Goal: Task Accomplishment & Management: Complete application form

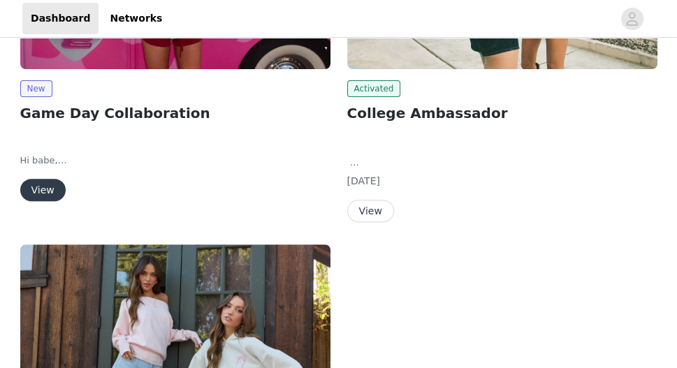
click at [39, 186] on button "View" at bounding box center [42, 190] width 45 height 22
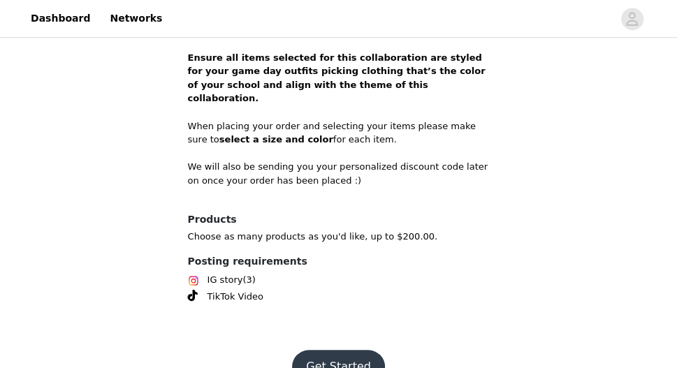
click at [351, 350] on button "Get Started" at bounding box center [338, 367] width 93 height 34
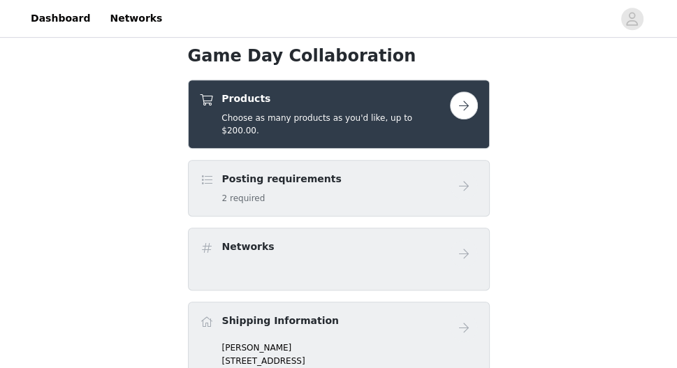
scroll to position [419, 0]
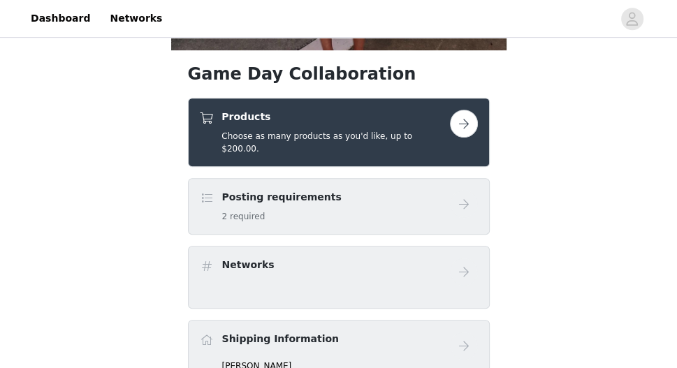
click at [468, 130] on button "button" at bounding box center [464, 124] width 28 height 28
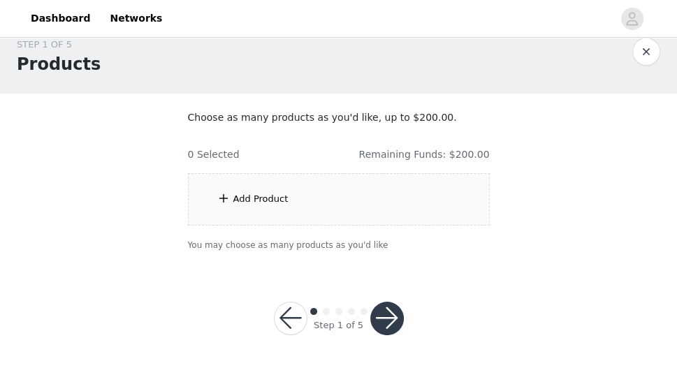
scroll to position [20, 0]
click at [308, 199] on div "Add Product" at bounding box center [339, 199] width 302 height 52
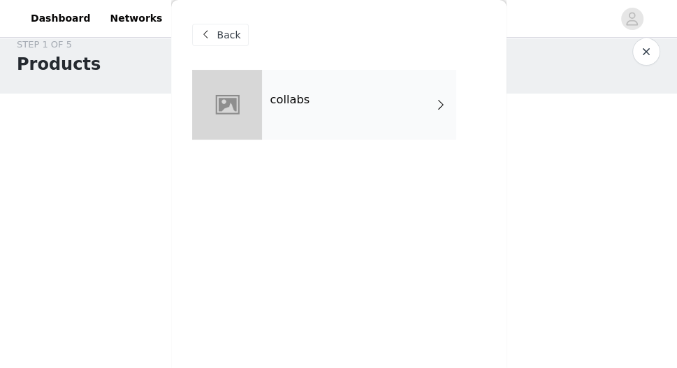
click at [346, 107] on div "collabs" at bounding box center [359, 105] width 194 height 70
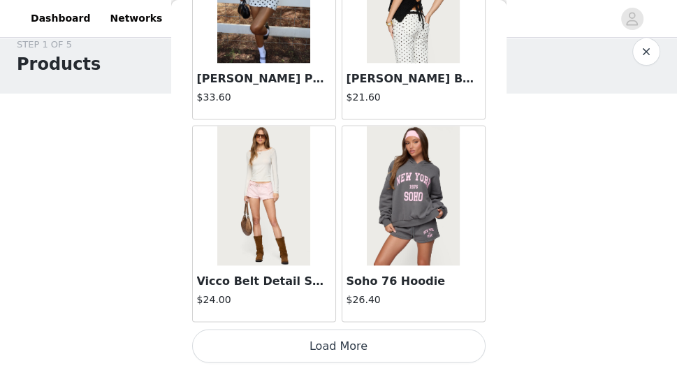
click at [391, 347] on button "Load More" at bounding box center [339, 347] width 294 height 34
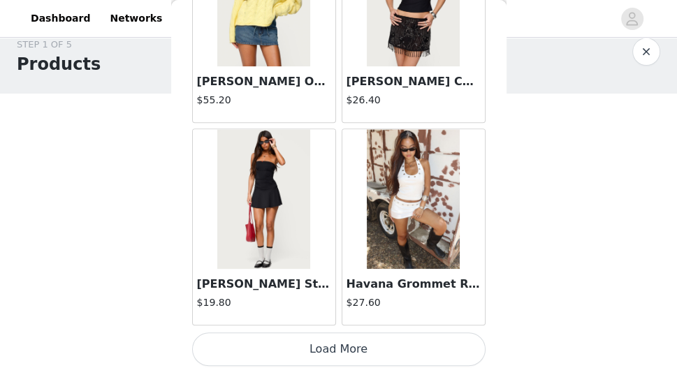
click at [333, 347] on button "Load More" at bounding box center [339, 350] width 294 height 34
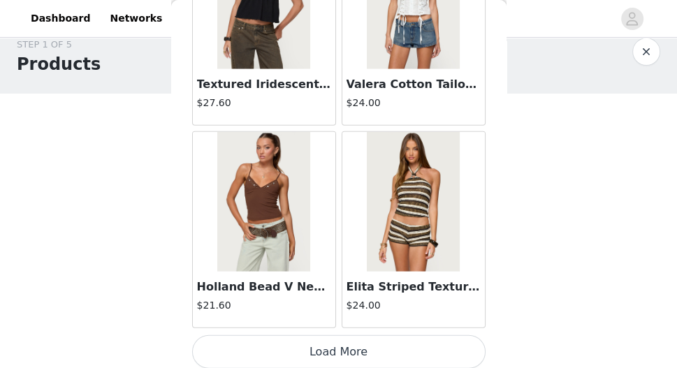
click at [351, 338] on button "Load More" at bounding box center [339, 353] width 294 height 34
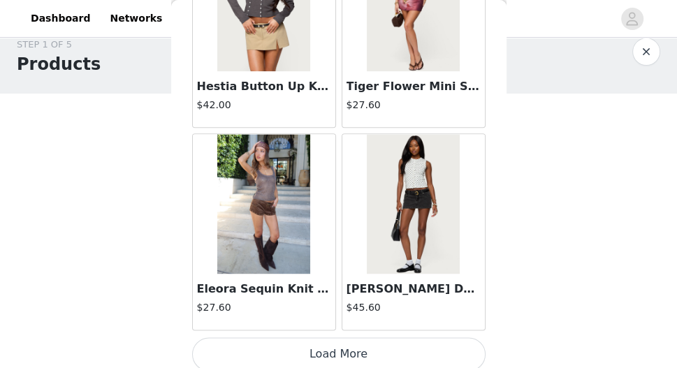
scroll to position [7843, 0]
click at [356, 338] on button "Load More" at bounding box center [339, 355] width 294 height 34
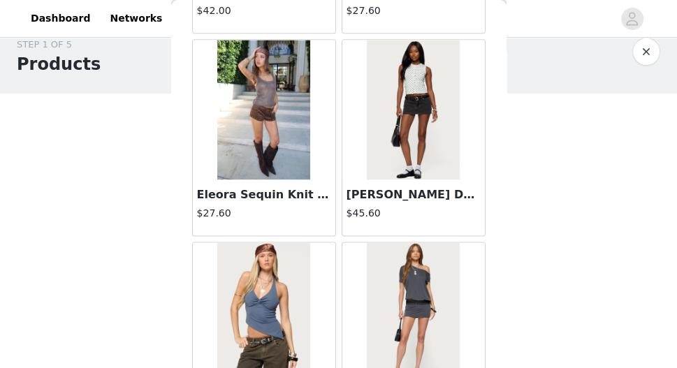
scroll to position [7925, 0]
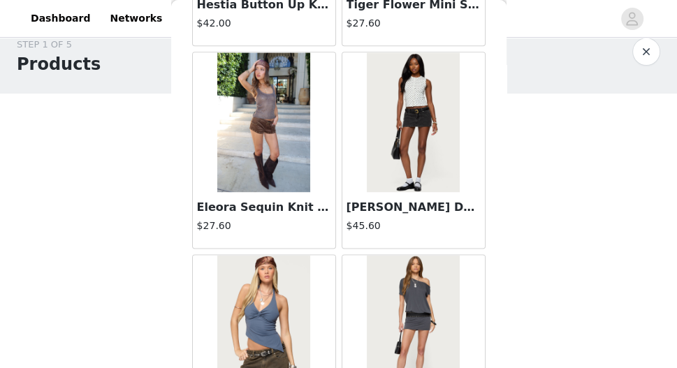
click at [266, 176] on img at bounding box center [263, 122] width 93 height 140
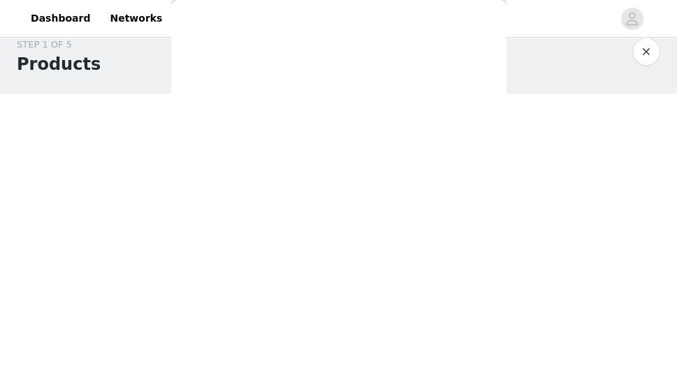
scroll to position [0, 0]
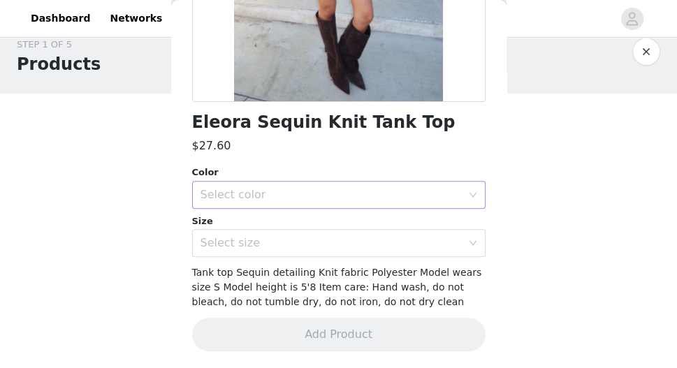
click at [292, 194] on div "Select color" at bounding box center [331, 195] width 261 height 14
click at [261, 235] on li "BROWN" at bounding box center [339, 225] width 294 height 22
click at [260, 241] on div "Select size" at bounding box center [331, 243] width 261 height 14
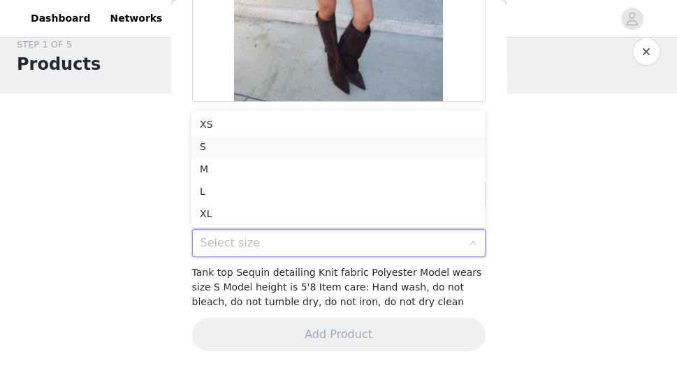
click at [278, 149] on li "S" at bounding box center [339, 147] width 294 height 22
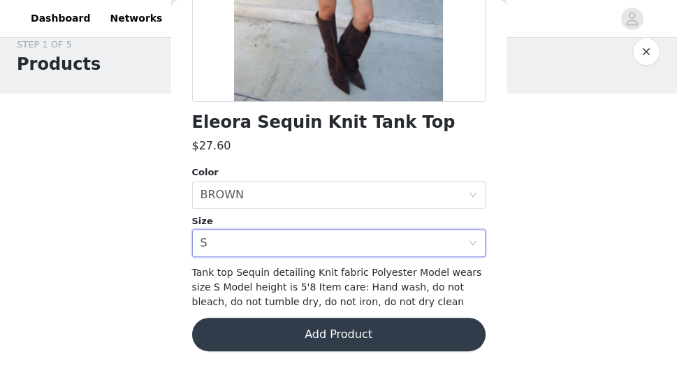
click at [305, 334] on button "Add Product" at bounding box center [339, 335] width 294 height 34
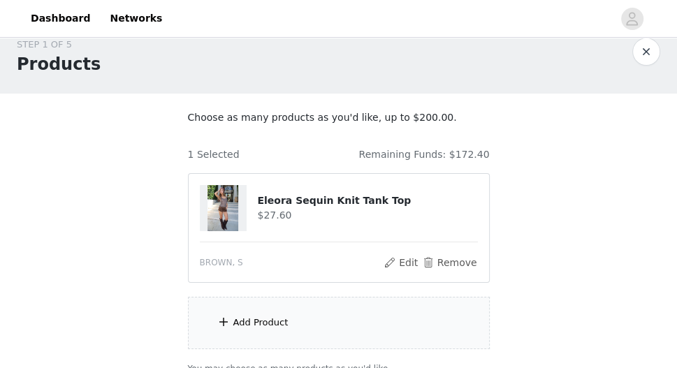
click at [296, 320] on div "Add Product" at bounding box center [339, 323] width 302 height 52
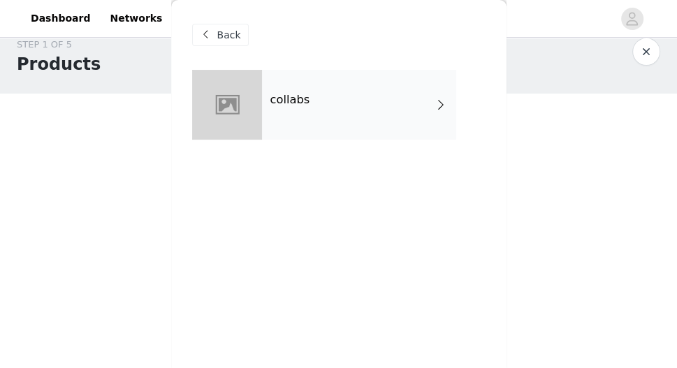
click at [324, 111] on div "collabs" at bounding box center [359, 105] width 194 height 70
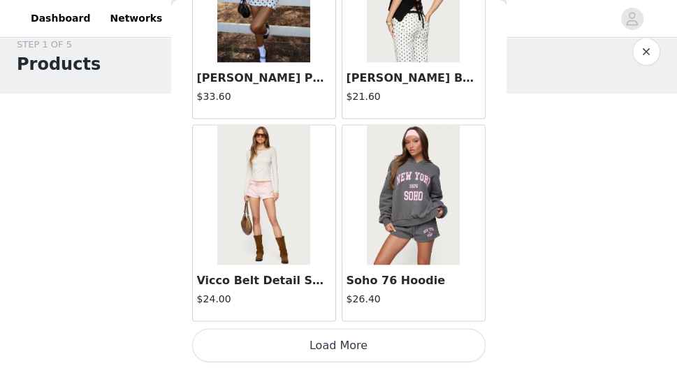
click at [329, 329] on button "Load More" at bounding box center [339, 346] width 294 height 34
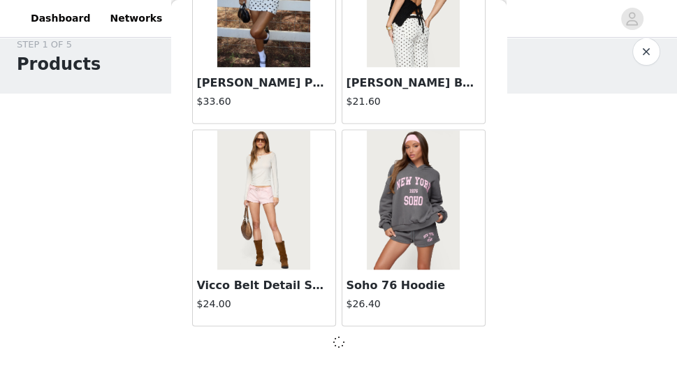
scroll to position [1769, 0]
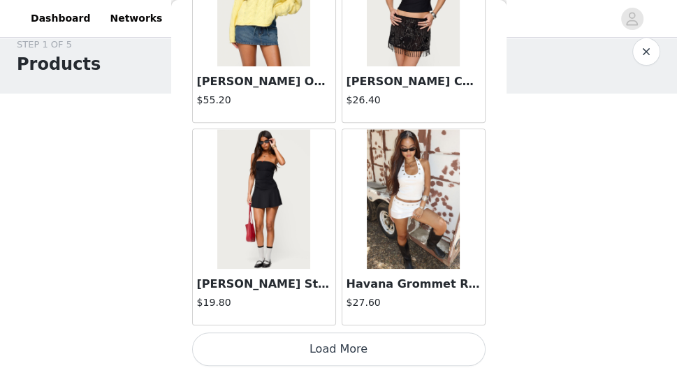
click at [341, 352] on button "Load More" at bounding box center [339, 350] width 294 height 34
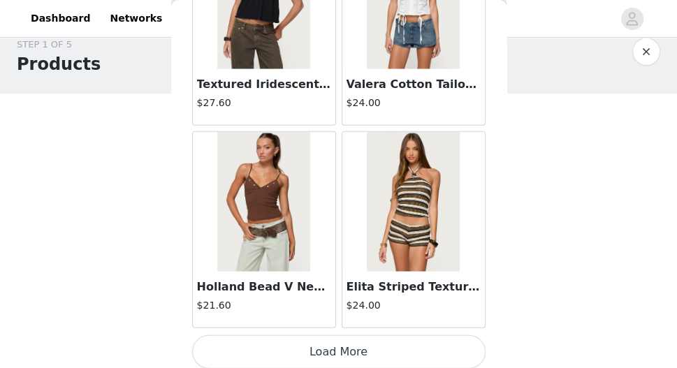
click at [346, 338] on button "Load More" at bounding box center [339, 353] width 294 height 34
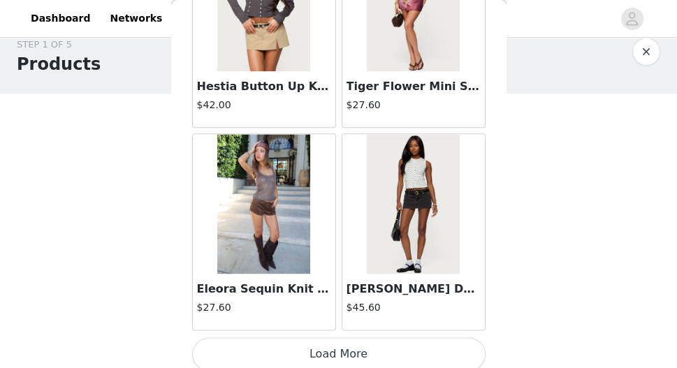
click at [335, 351] on button "Load More" at bounding box center [339, 355] width 294 height 34
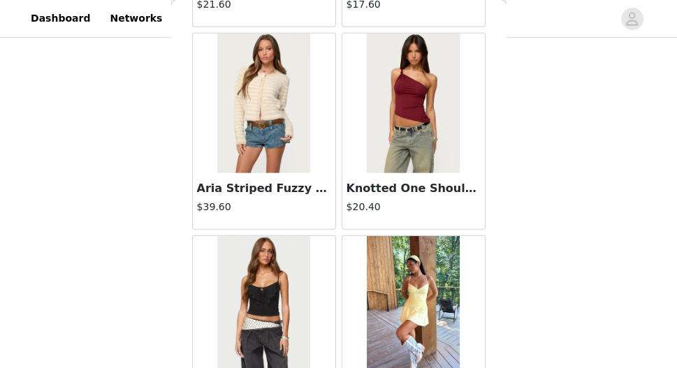
scroll to position [9364, 0]
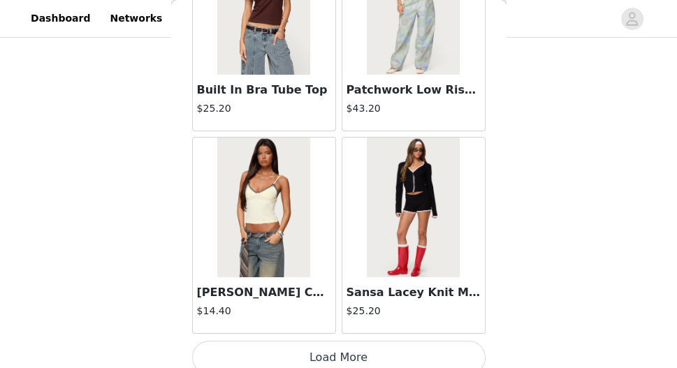
click at [338, 346] on button "Load More" at bounding box center [339, 358] width 294 height 34
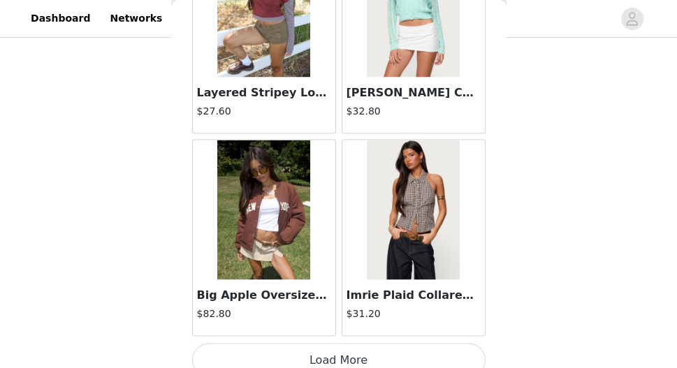
click at [334, 344] on button "Load More" at bounding box center [339, 361] width 294 height 34
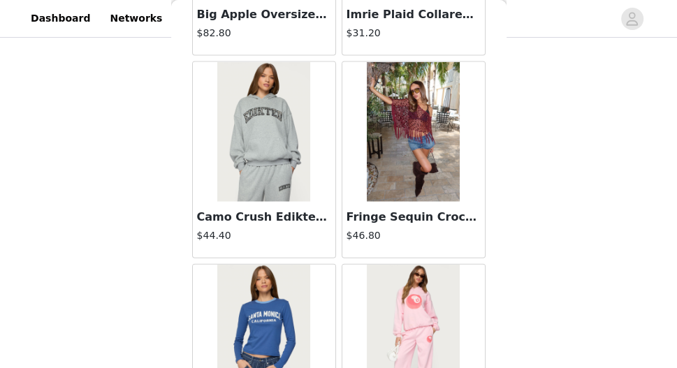
scroll to position [12174, 0]
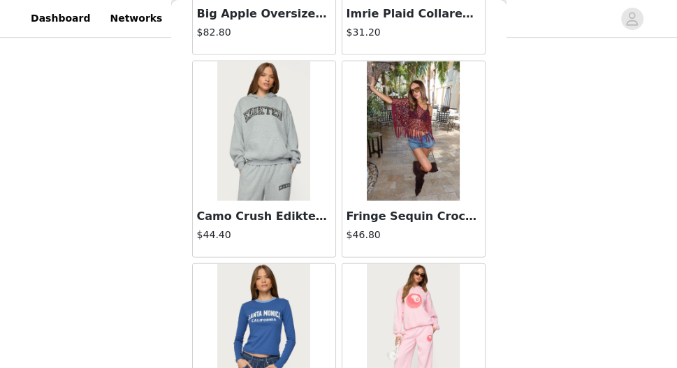
click at [446, 142] on img at bounding box center [413, 132] width 93 height 140
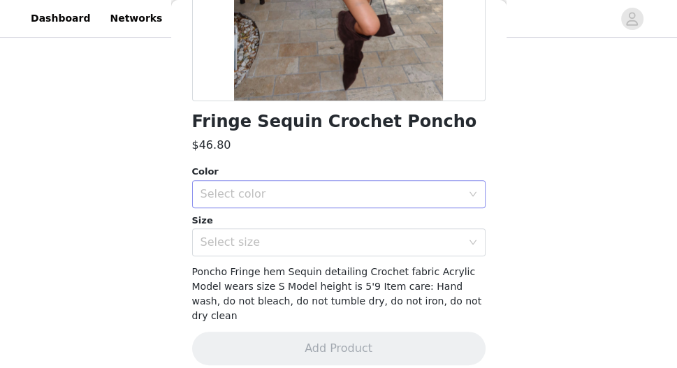
scroll to position [282, 0]
click at [303, 203] on div "Select color" at bounding box center [335, 195] width 268 height 27
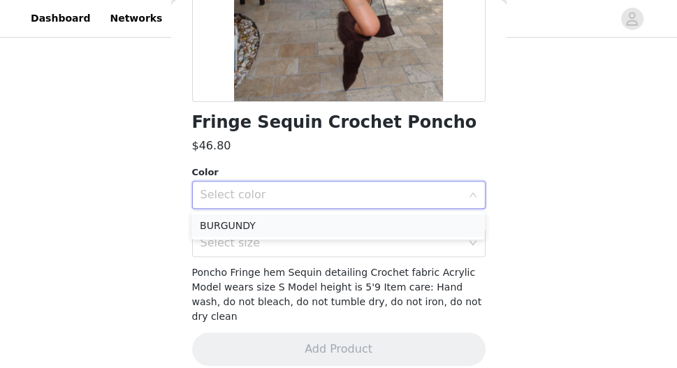
click at [266, 234] on li "BURGUNDY" at bounding box center [339, 226] width 294 height 22
click at [254, 251] on div "Select size" at bounding box center [335, 243] width 268 height 27
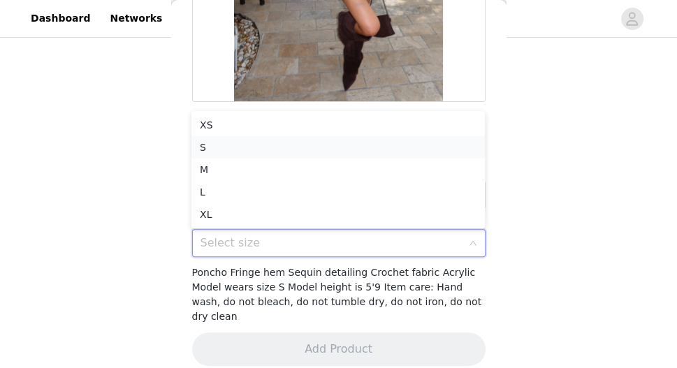
click at [241, 144] on li "S" at bounding box center [339, 147] width 294 height 22
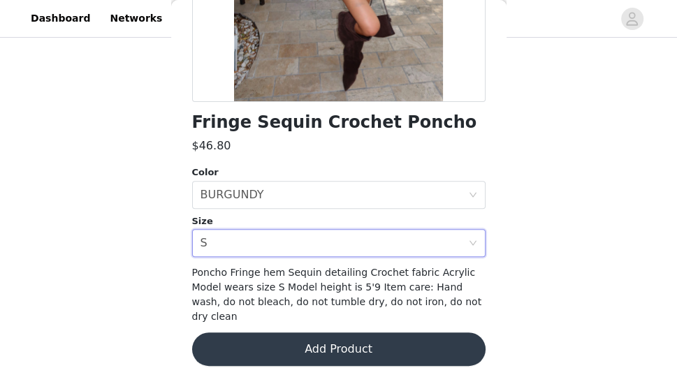
click at [345, 349] on button "Add Product" at bounding box center [339, 350] width 294 height 34
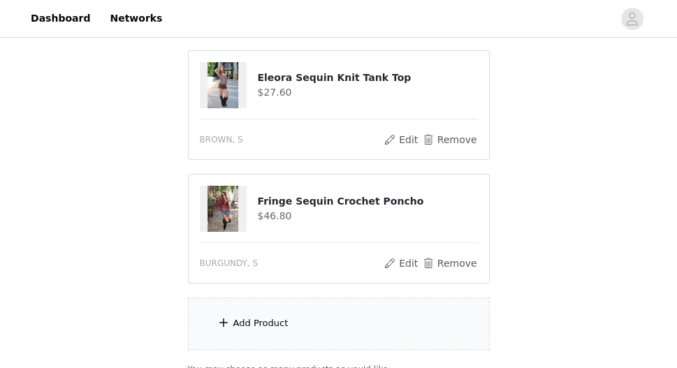
click at [292, 330] on div "Add Product" at bounding box center [339, 324] width 302 height 52
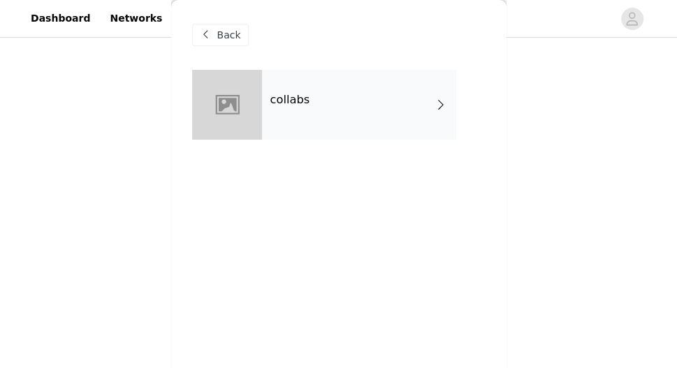
click at [320, 83] on div "collabs" at bounding box center [359, 105] width 194 height 70
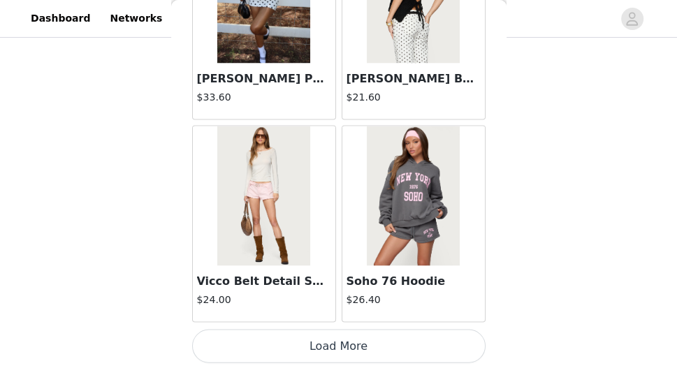
click at [328, 350] on button "Load More" at bounding box center [339, 347] width 294 height 34
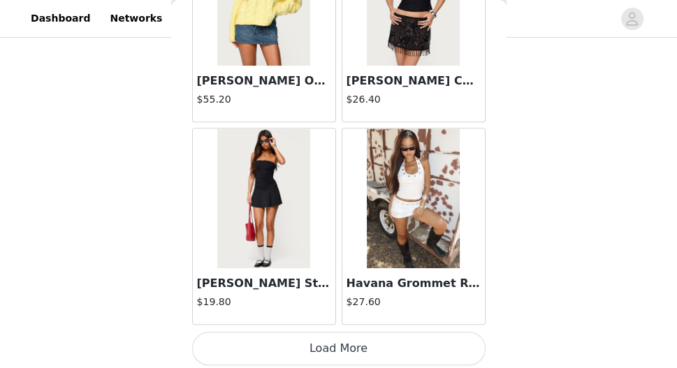
scroll to position [3793, 0]
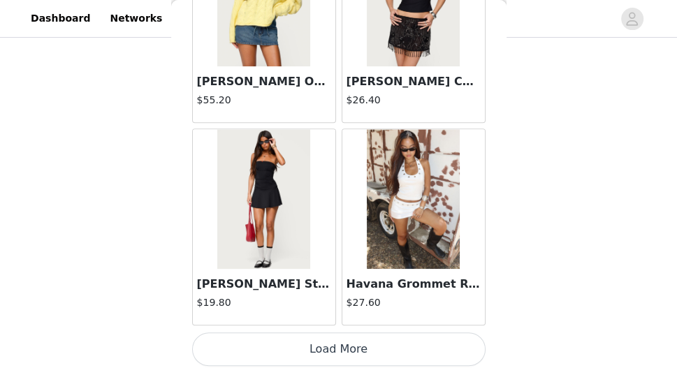
click at [336, 343] on button "Load More" at bounding box center [339, 350] width 294 height 34
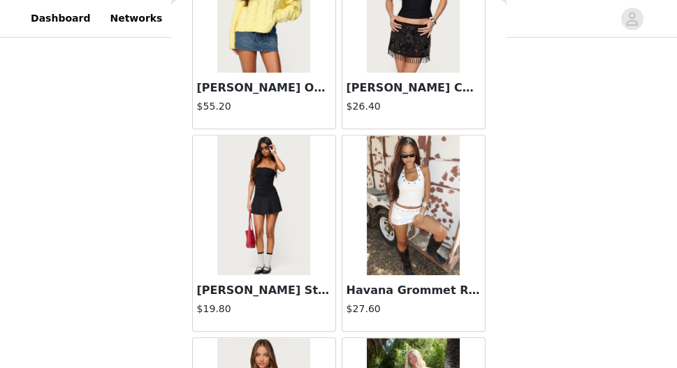
scroll to position [266, 0]
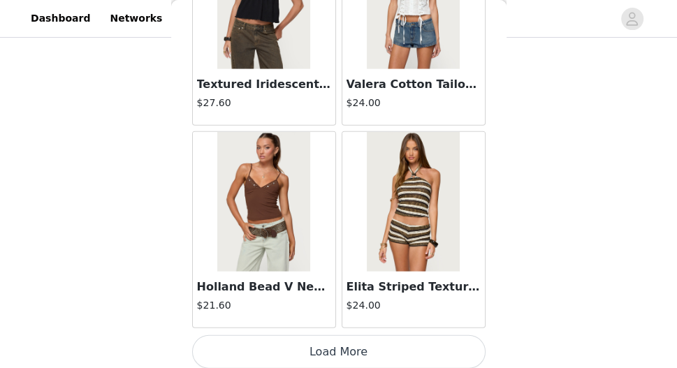
click at [344, 336] on button "Load More" at bounding box center [339, 353] width 294 height 34
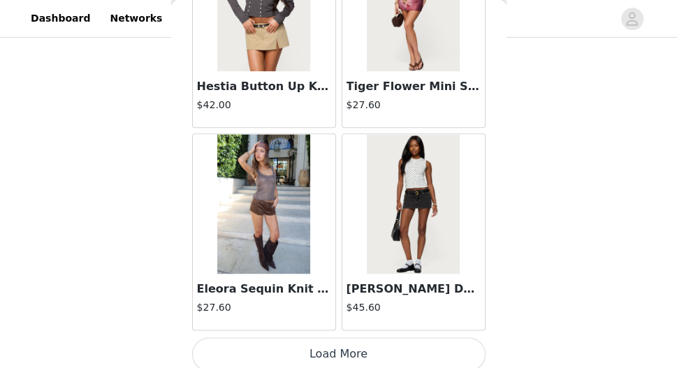
click at [343, 347] on button "Load More" at bounding box center [339, 355] width 294 height 34
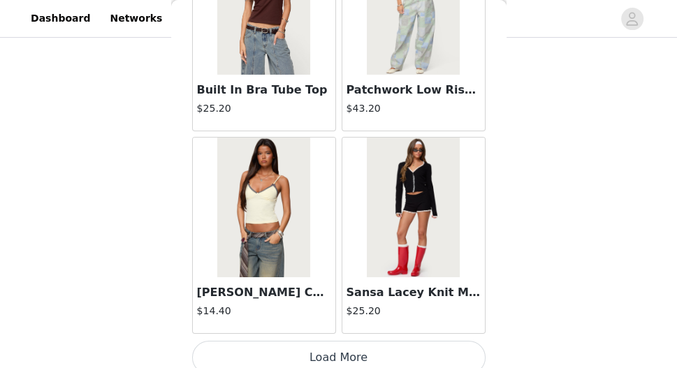
click at [337, 348] on button "Load More" at bounding box center [339, 358] width 294 height 34
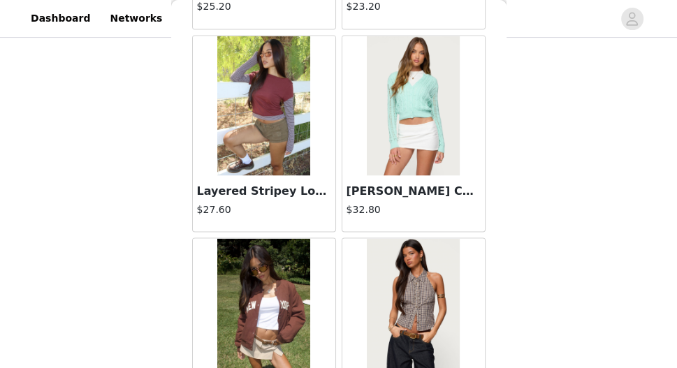
scroll to position [11807, 0]
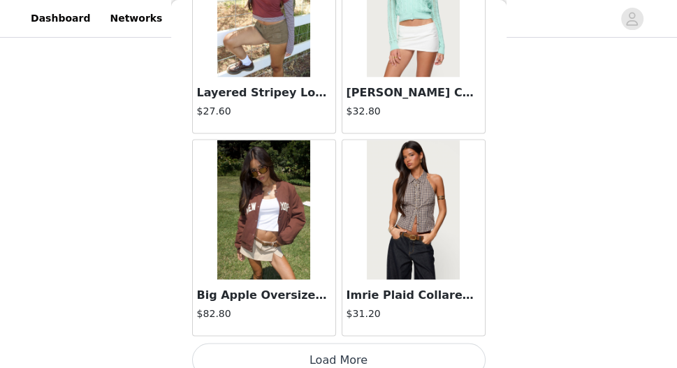
click at [336, 346] on button "Load More" at bounding box center [339, 361] width 294 height 34
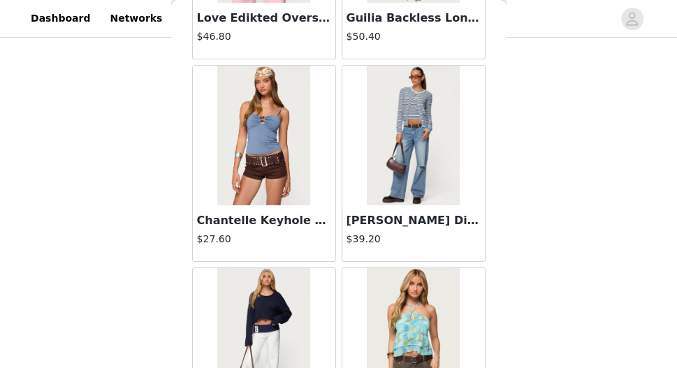
scroll to position [13194, 0]
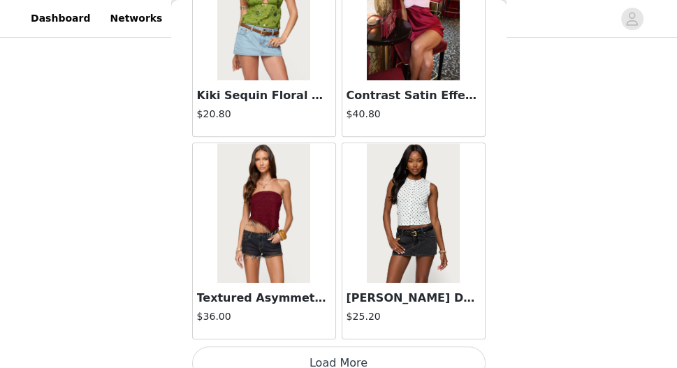
click at [336, 347] on button "Load More" at bounding box center [339, 364] width 294 height 34
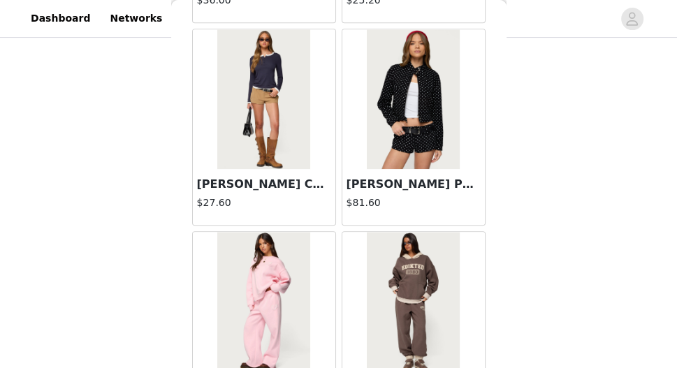
scroll to position [14290, 0]
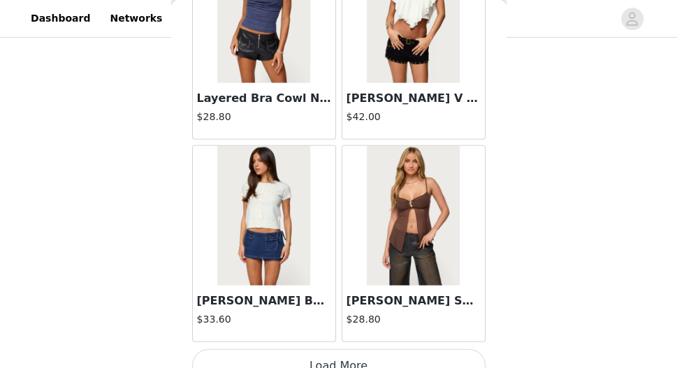
click at [340, 350] on button "Load More" at bounding box center [339, 367] width 294 height 34
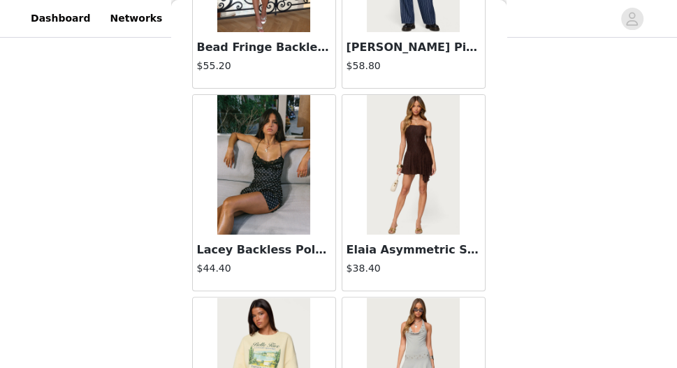
scroll to position [17207, 0]
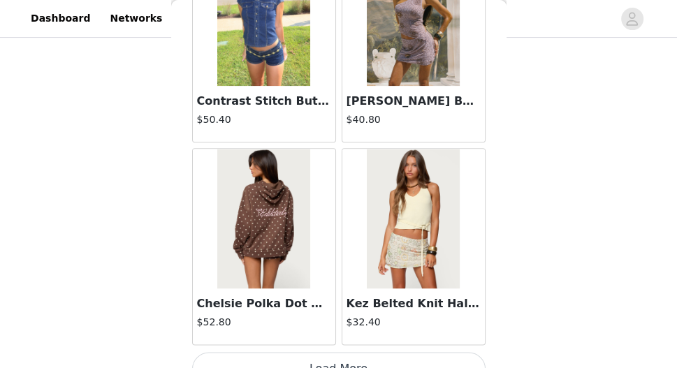
click at [337, 352] on button "Load More" at bounding box center [339, 369] width 294 height 34
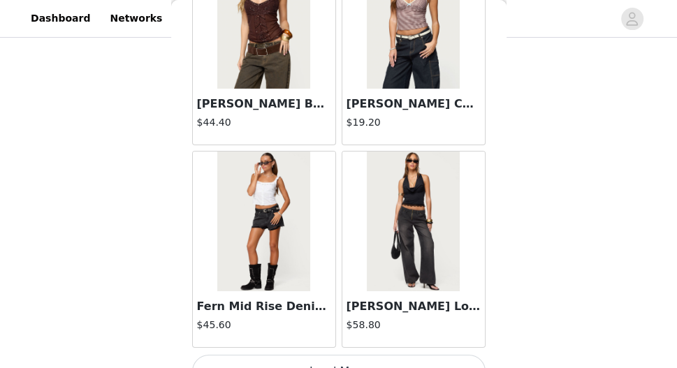
scroll to position [266, 0]
click at [338, 355] on button "Load More" at bounding box center [339, 372] width 294 height 34
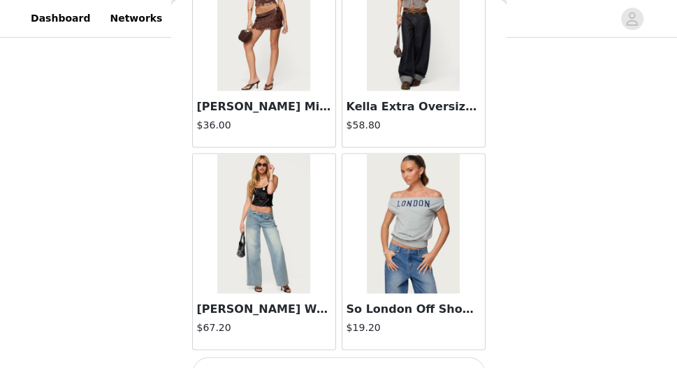
click at [349, 358] on button "Load More" at bounding box center [339, 375] width 294 height 34
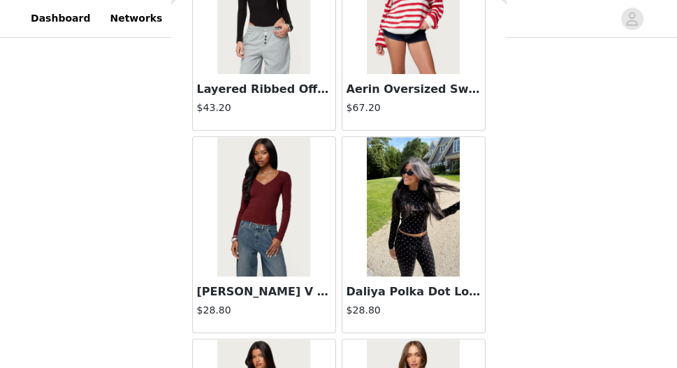
scroll to position [27711, 0]
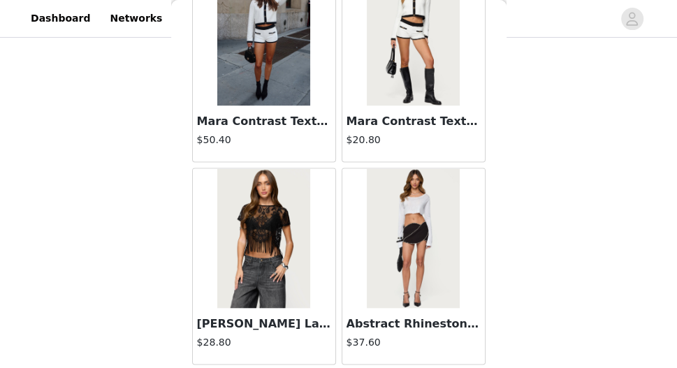
scroll to position [266, 0]
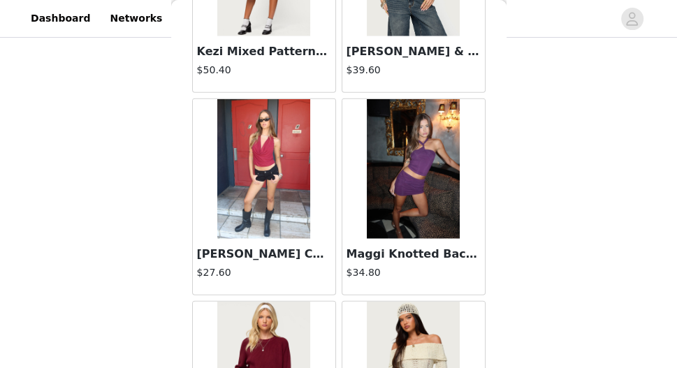
scroll to position [36079, 0]
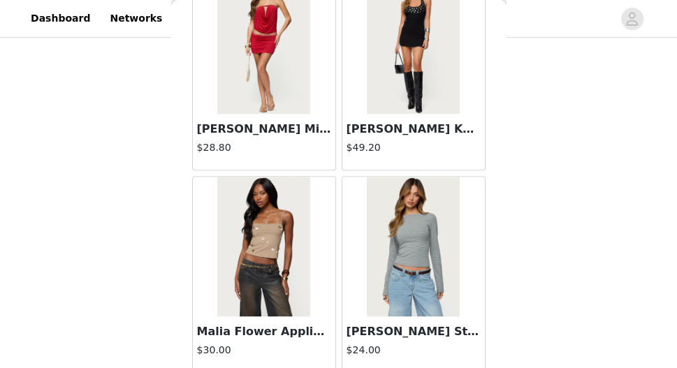
scroll to position [266, 0]
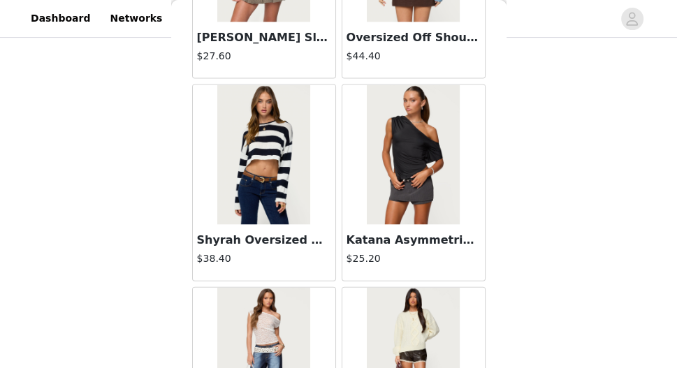
scroll to position [39126, 0]
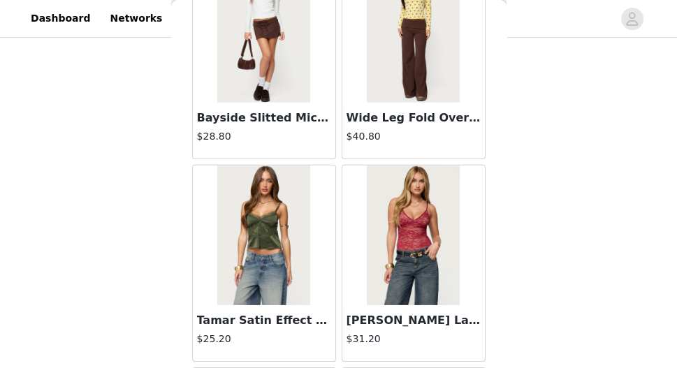
scroll to position [43293, 0]
click at [417, 182] on img at bounding box center [413, 236] width 93 height 140
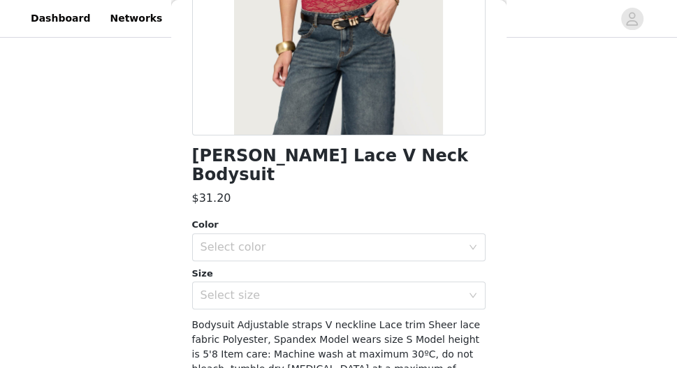
scroll to position [250, 0]
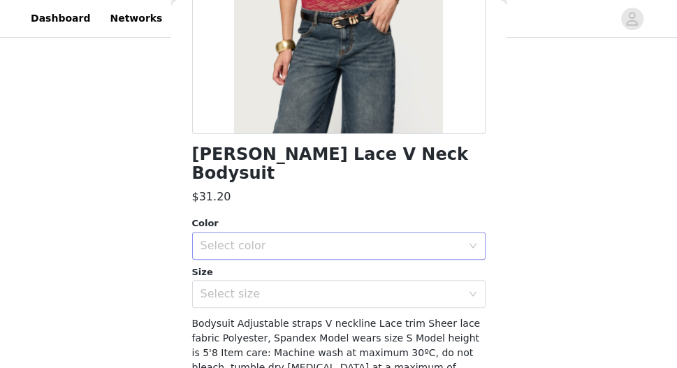
click at [291, 239] on div "Select color" at bounding box center [331, 246] width 261 height 14
click at [252, 257] on li "BURGUNDY" at bounding box center [339, 258] width 294 height 22
click at [260, 287] on div "Select size" at bounding box center [331, 294] width 261 height 14
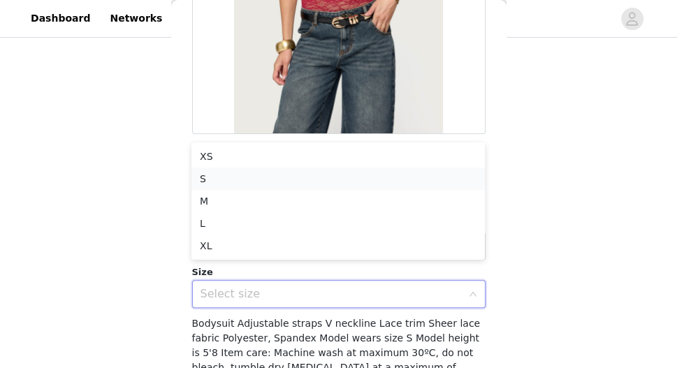
click at [241, 175] on li "S" at bounding box center [339, 179] width 294 height 22
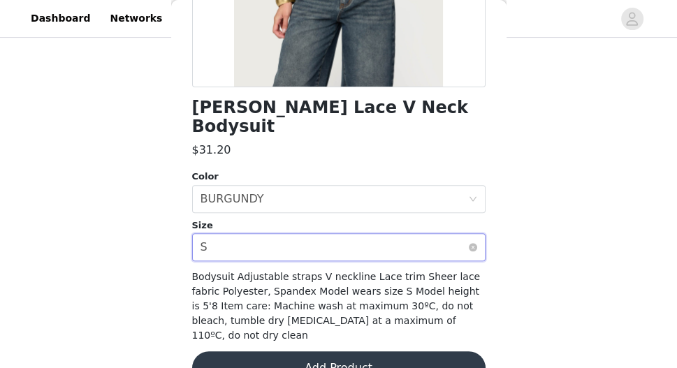
click at [227, 234] on div "Select size S" at bounding box center [335, 247] width 268 height 27
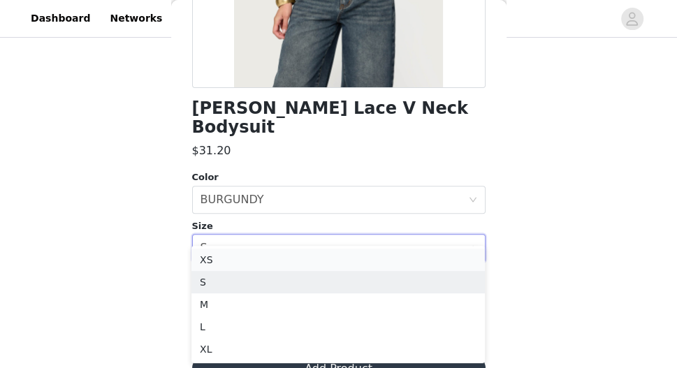
click at [220, 264] on li "XS" at bounding box center [339, 260] width 294 height 22
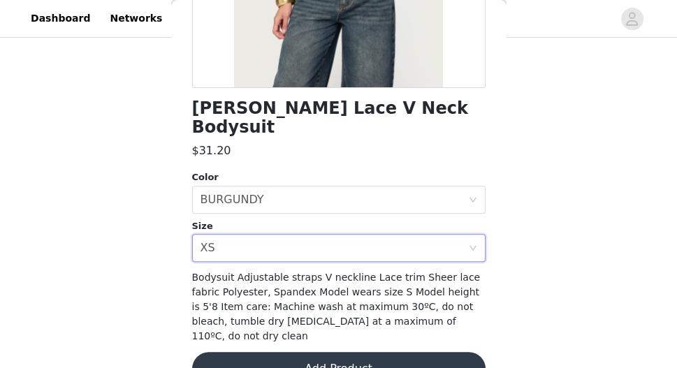
scroll to position [266, 0]
click at [331, 352] on button "Add Product" at bounding box center [339, 369] width 294 height 34
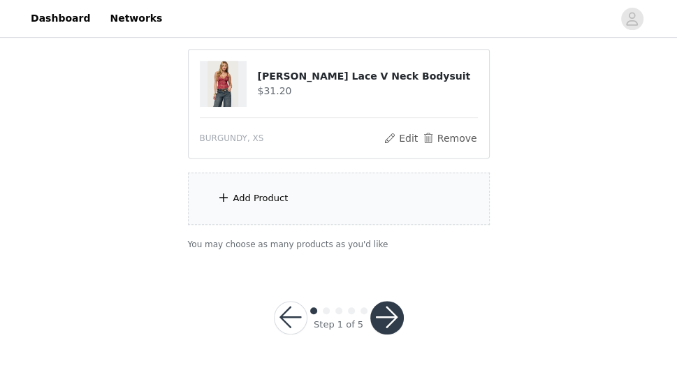
scroll to position [389, 0]
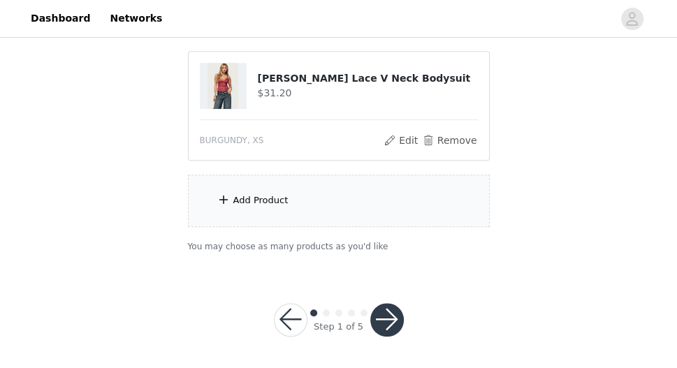
click at [308, 186] on div "Add Product" at bounding box center [339, 201] width 302 height 52
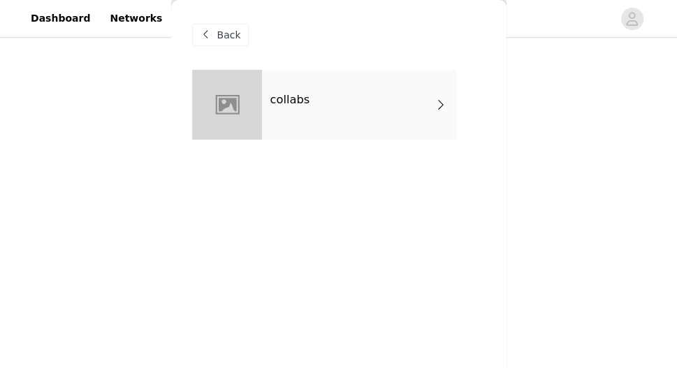
click at [317, 134] on div "collabs" at bounding box center [359, 105] width 194 height 70
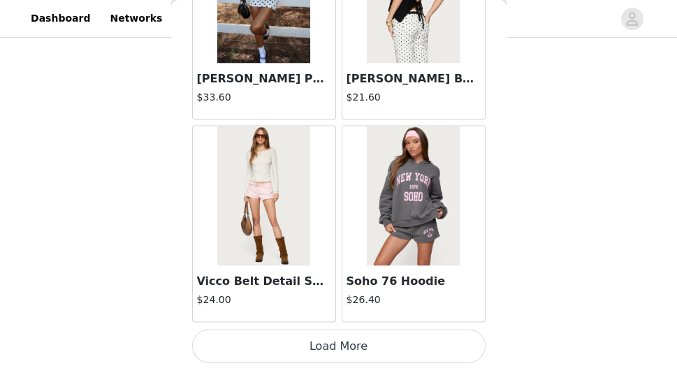
click at [331, 346] on button "Load More" at bounding box center [339, 347] width 294 height 34
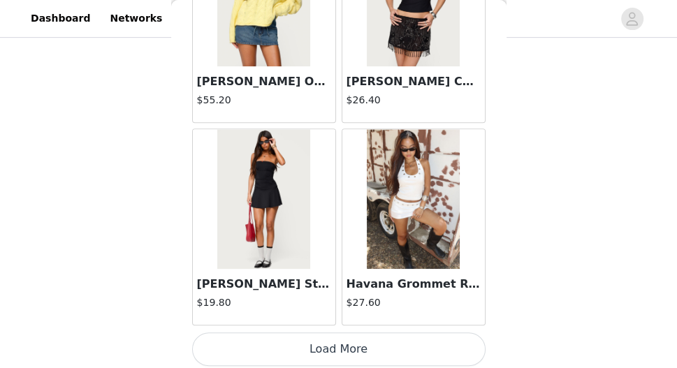
click at [343, 343] on button "Load More" at bounding box center [339, 350] width 294 height 34
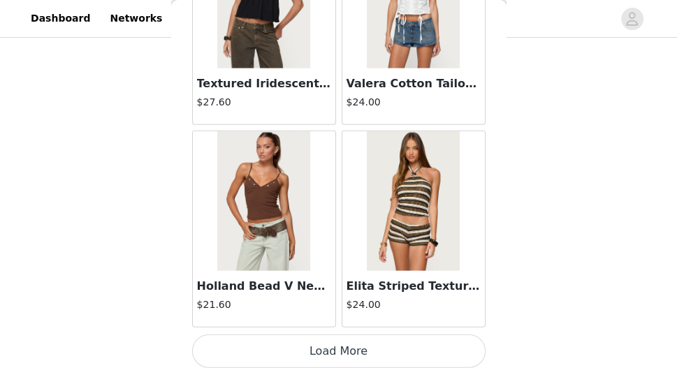
click at [337, 349] on button "Load More" at bounding box center [339, 352] width 294 height 34
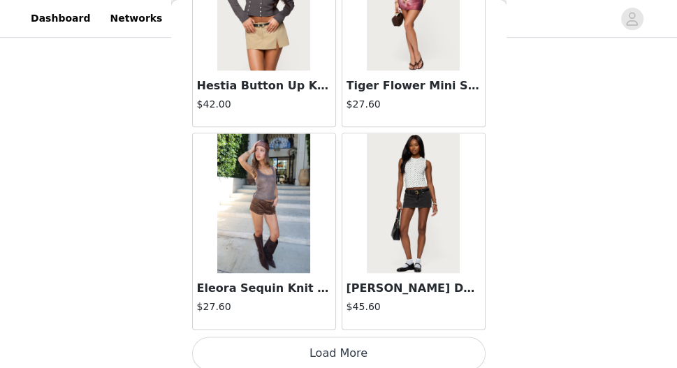
click at [336, 344] on button "Load More" at bounding box center [339, 354] width 294 height 34
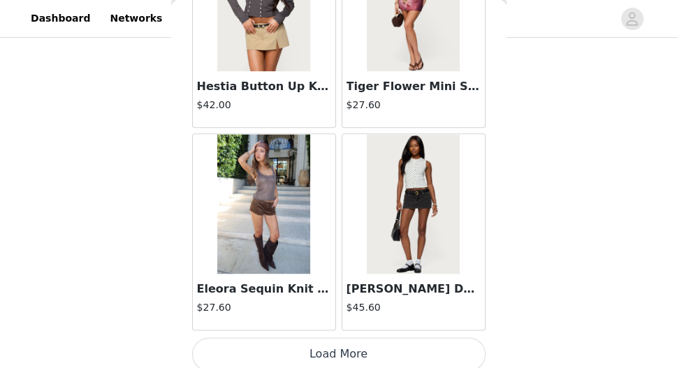
scroll to position [7837, 0]
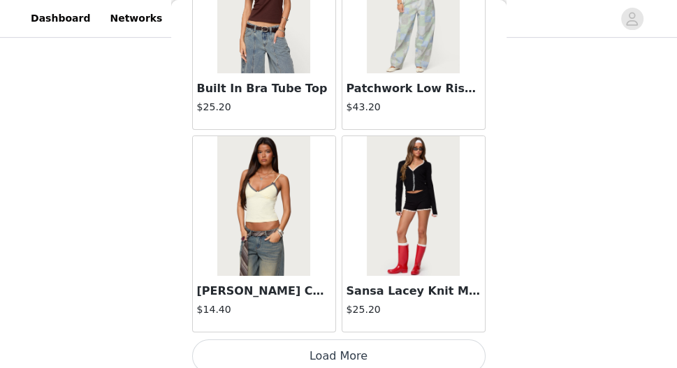
click at [341, 343] on button "Load More" at bounding box center [339, 357] width 294 height 34
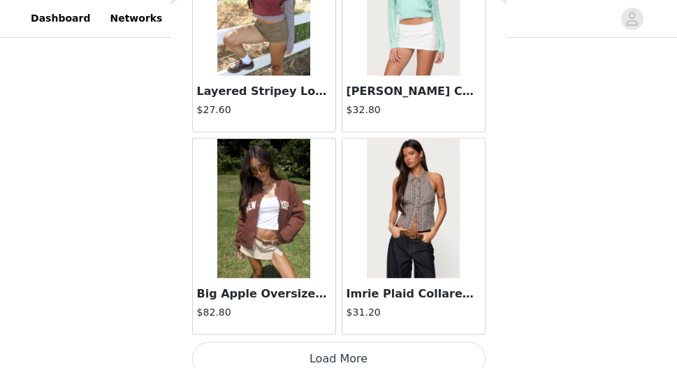
click at [340, 344] on button "Load More" at bounding box center [339, 360] width 294 height 34
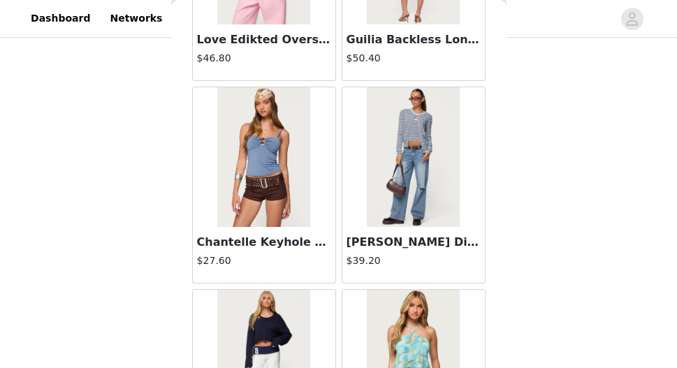
scroll to position [389, 0]
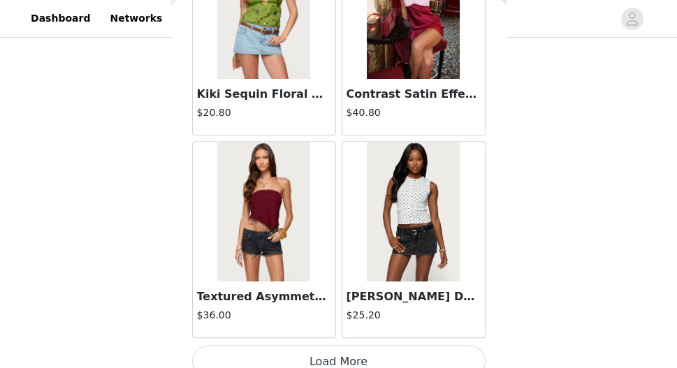
click at [333, 352] on button "Load More" at bounding box center [339, 362] width 294 height 34
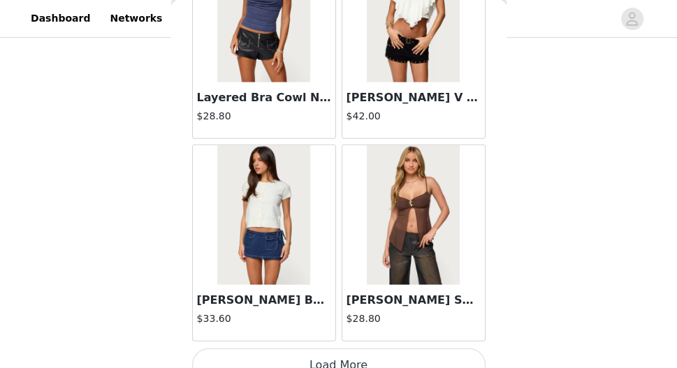
click at [341, 349] on button "Load More" at bounding box center [339, 366] width 294 height 34
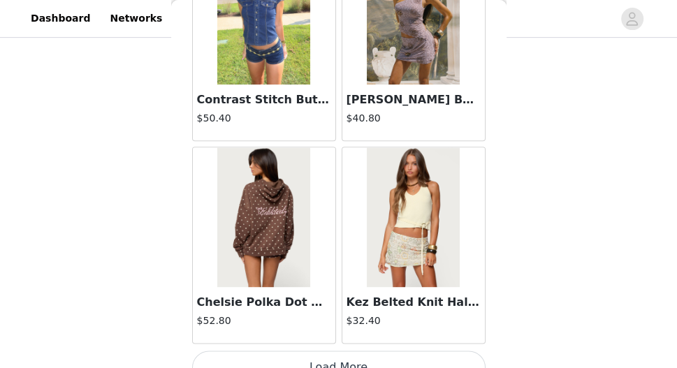
click at [338, 351] on button "Load More" at bounding box center [339, 368] width 294 height 34
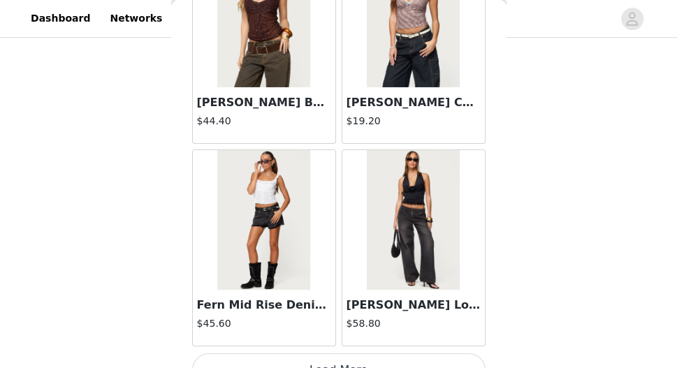
click at [345, 354] on button "Load More" at bounding box center [339, 371] width 294 height 34
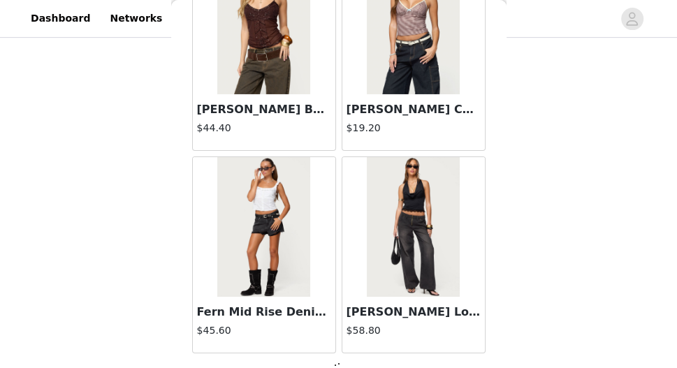
scroll to position [19985, 0]
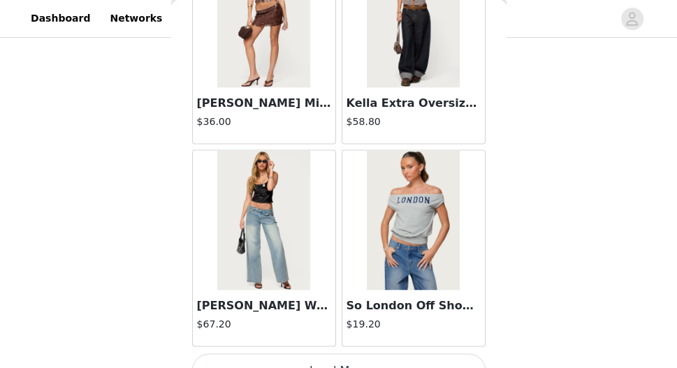
click at [341, 354] on button "Load More" at bounding box center [339, 371] width 294 height 34
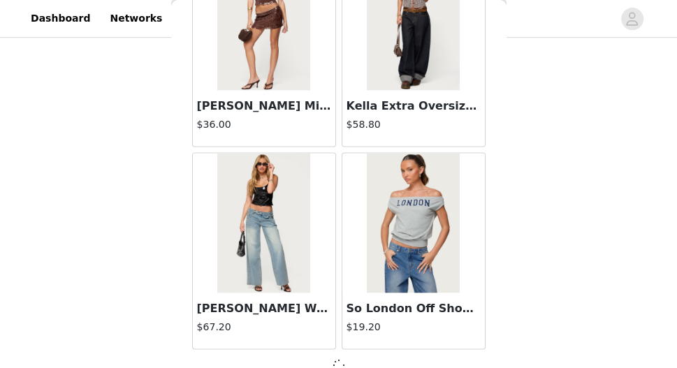
scroll to position [0, 0]
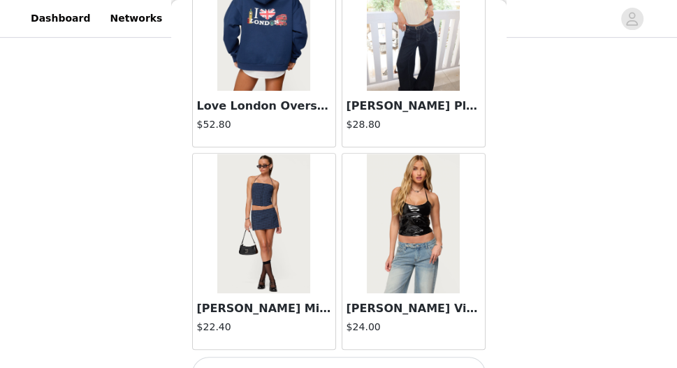
click at [345, 357] on button "Load More" at bounding box center [339, 374] width 294 height 34
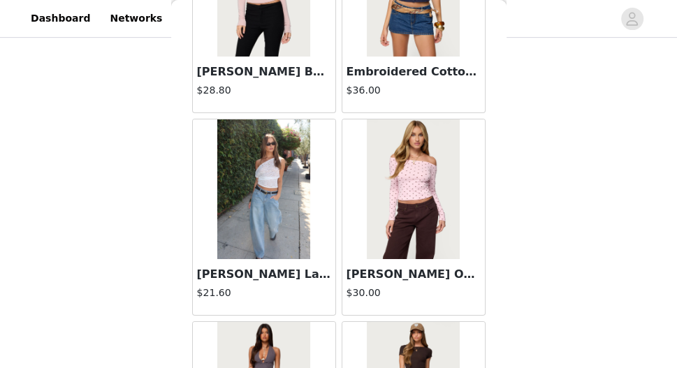
scroll to position [40301, 0]
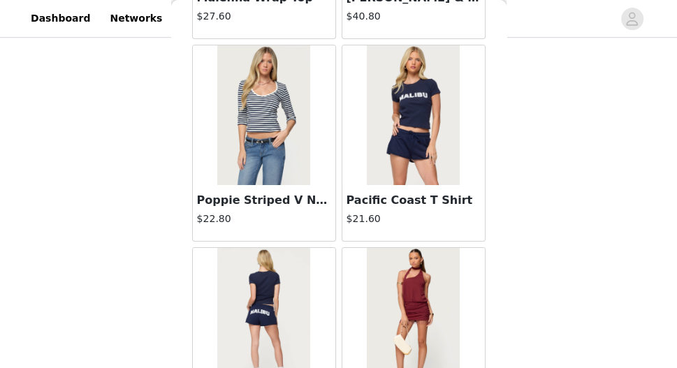
scroll to position [43967, 0]
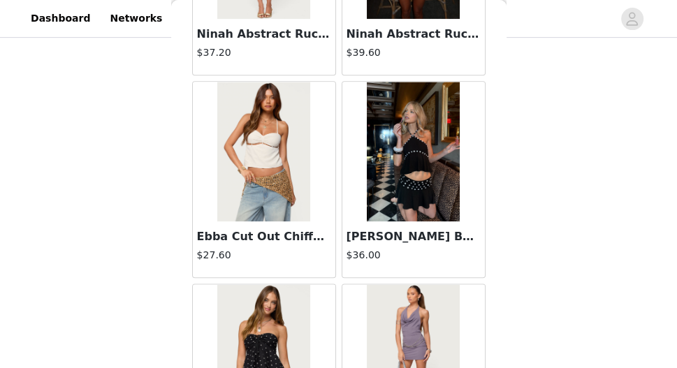
scroll to position [44999, 0]
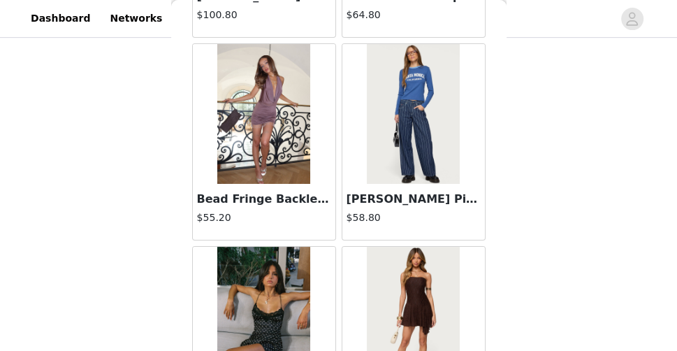
scroll to position [17260, 0]
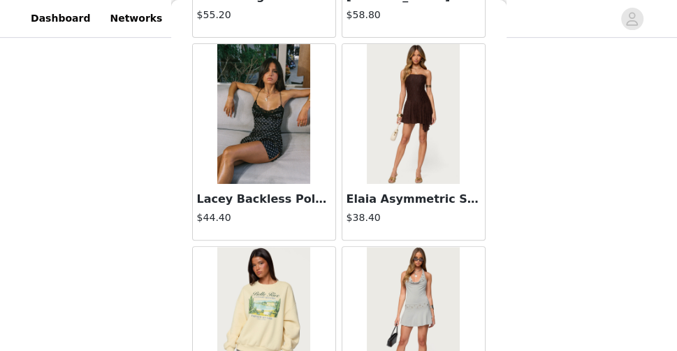
click at [278, 122] on img at bounding box center [263, 114] width 93 height 140
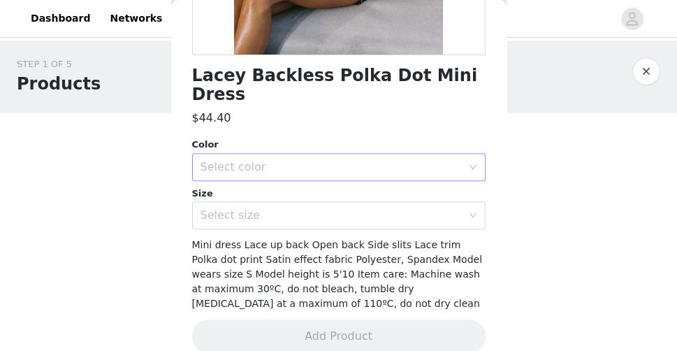
scroll to position [329, 0]
click at [343, 161] on div "Select color" at bounding box center [331, 168] width 261 height 14
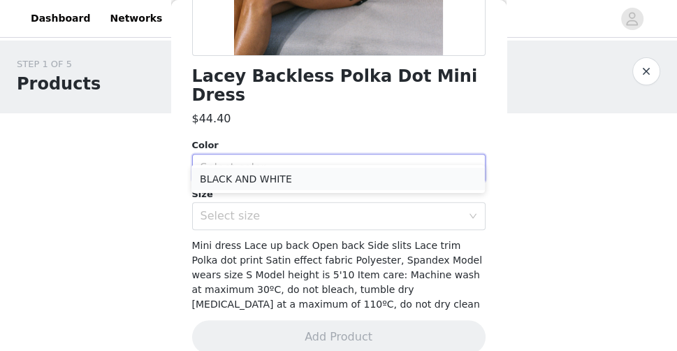
click at [282, 172] on li "BLACK AND WHITE" at bounding box center [339, 179] width 294 height 22
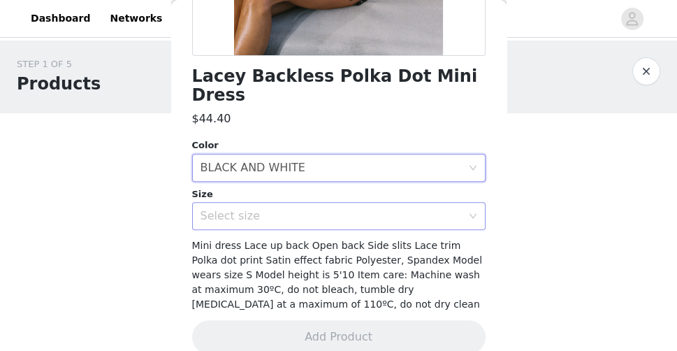
click at [282, 209] on div "Select size" at bounding box center [331, 216] width 261 height 14
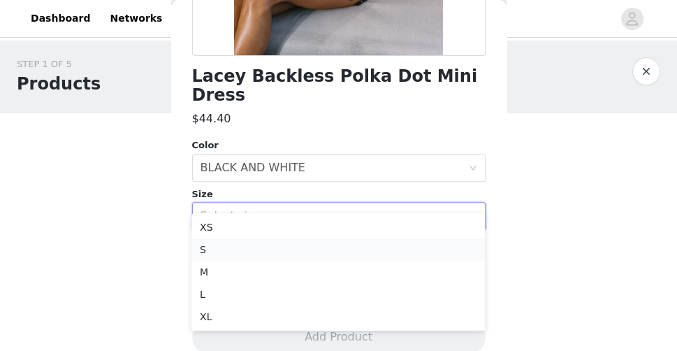
click at [275, 242] on li "S" at bounding box center [339, 249] width 294 height 22
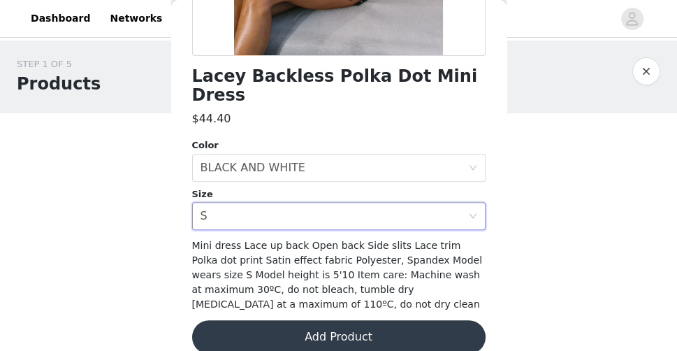
click at [347, 327] on button "Add Product" at bounding box center [339, 337] width 294 height 34
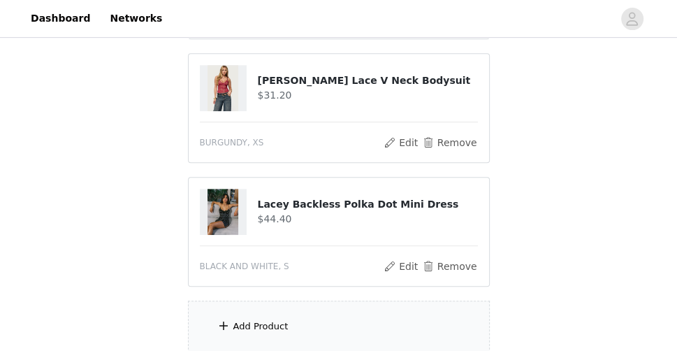
scroll to position [410, 0]
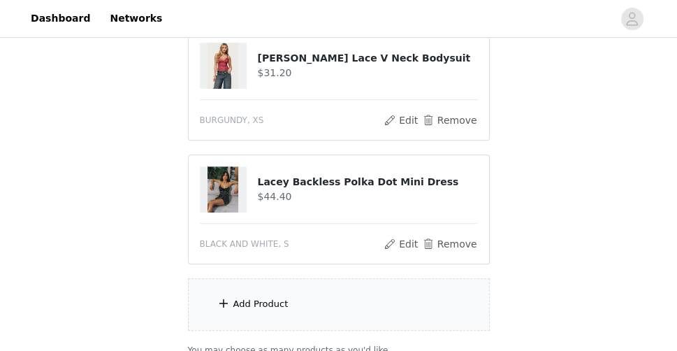
click at [275, 307] on div "Add Product" at bounding box center [261, 304] width 55 height 14
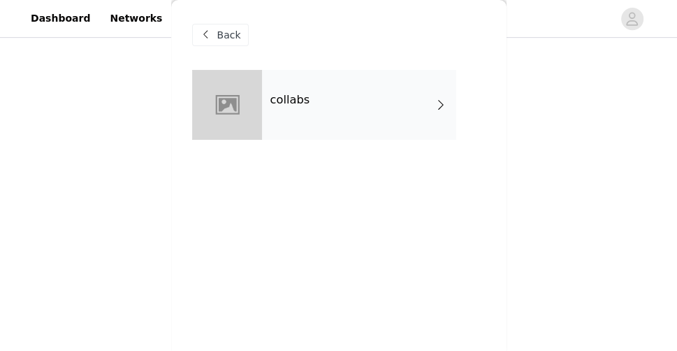
click at [299, 119] on div "collabs" at bounding box center [359, 105] width 194 height 70
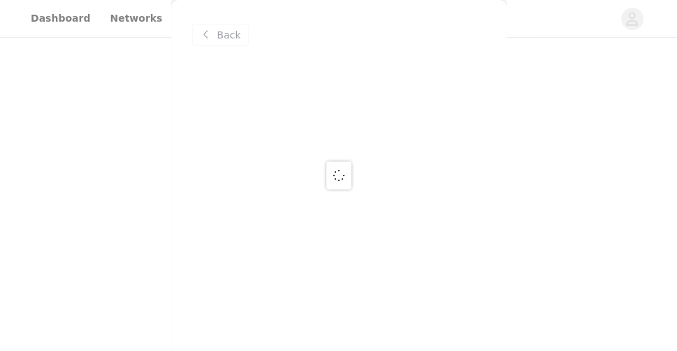
scroll to position [96, 0]
click at [234, 33] on div at bounding box center [338, 175] width 677 height 351
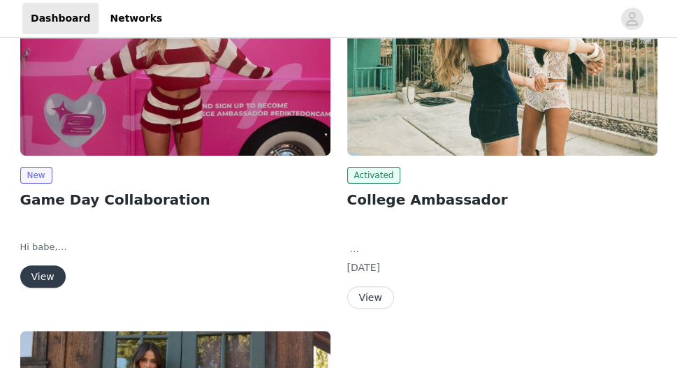
scroll to position [210, 0]
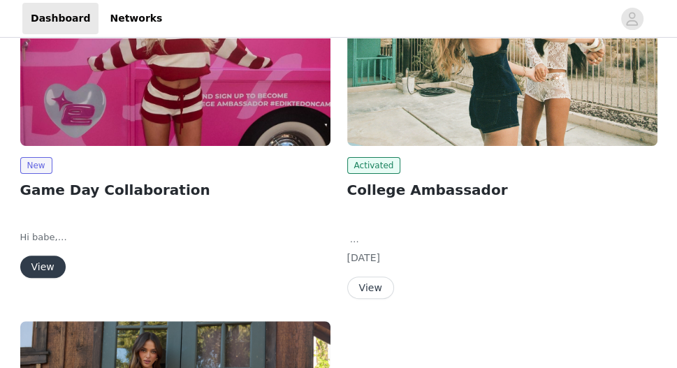
click at [53, 270] on button "View" at bounding box center [42, 267] width 45 height 22
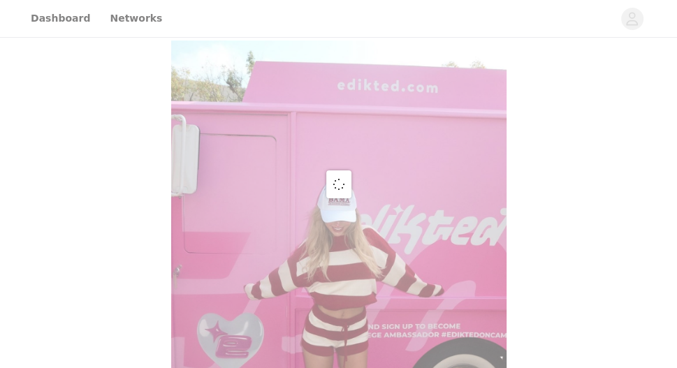
drag, startPoint x: 503, startPoint y: 50, endPoint x: 607, endPoint y: 137, distance: 135.5
click at [607, 137] on div at bounding box center [338, 184] width 677 height 368
